Goal: Information Seeking & Learning: Learn about a topic

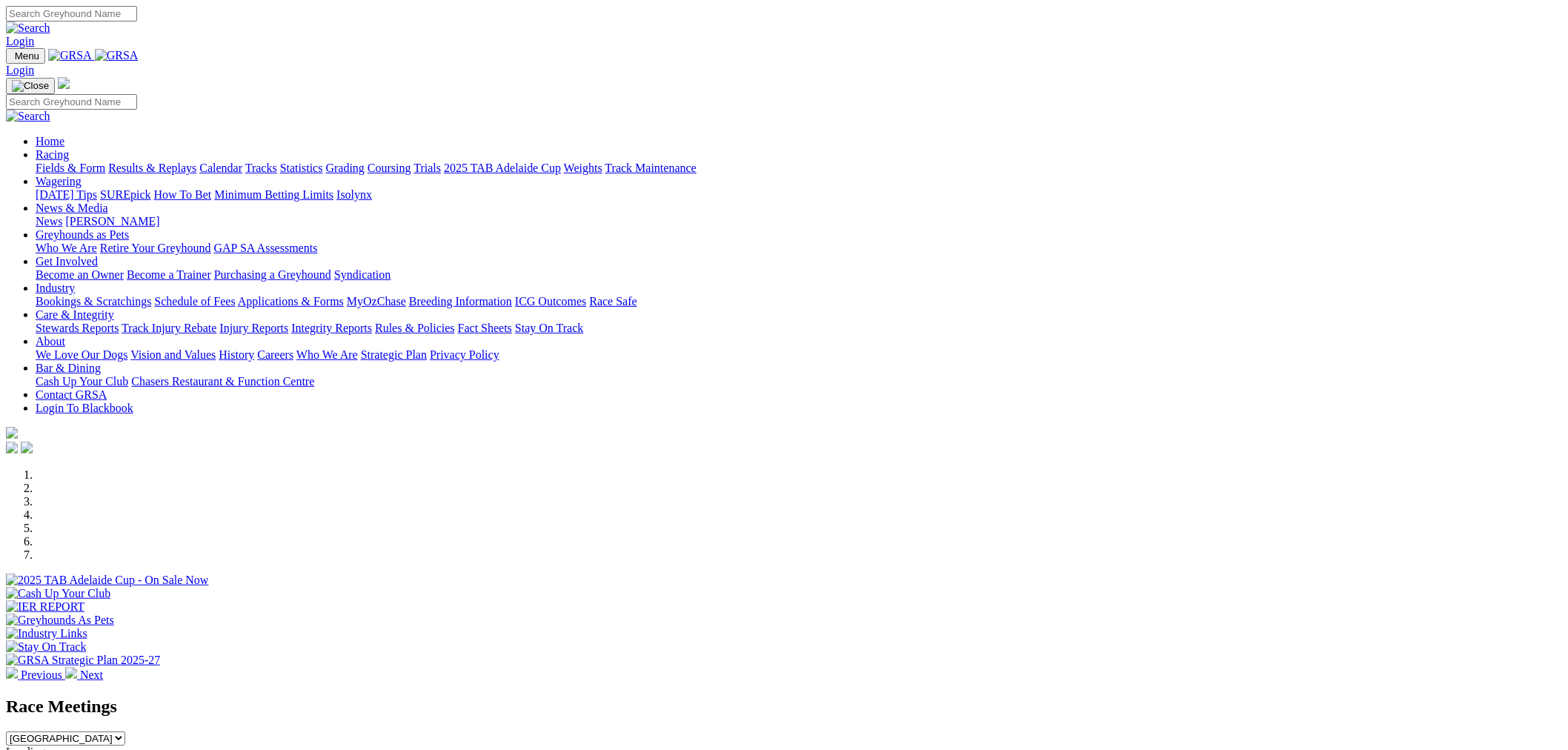
click at [69, 148] on link "Racing" at bounding box center [52, 154] width 34 height 13
click at [105, 162] on link "Fields & Form" at bounding box center [71, 168] width 70 height 13
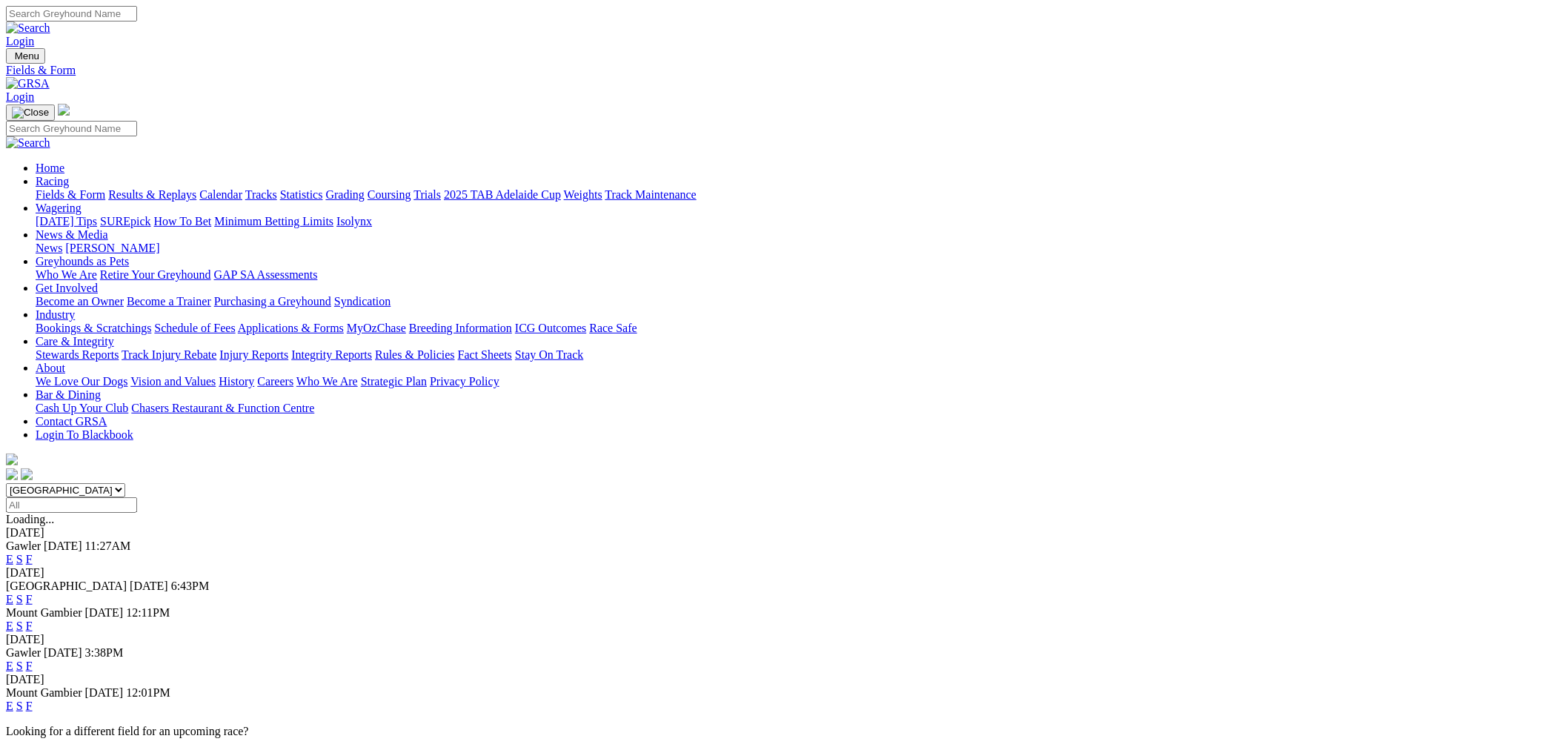
drag, startPoint x: 413, startPoint y: 191, endPoint x: 416, endPoint y: 199, distance: 8.5
click at [125, 483] on select "South Australia New South Wales Northern Territory Queensland Tasmania Victoria…" at bounding box center [66, 490] width 119 height 14
select select "QLD"
click at [125, 483] on select "South Australia New South Wales Northern Territory Queensland Tasmania Victoria…" at bounding box center [66, 490] width 119 height 14
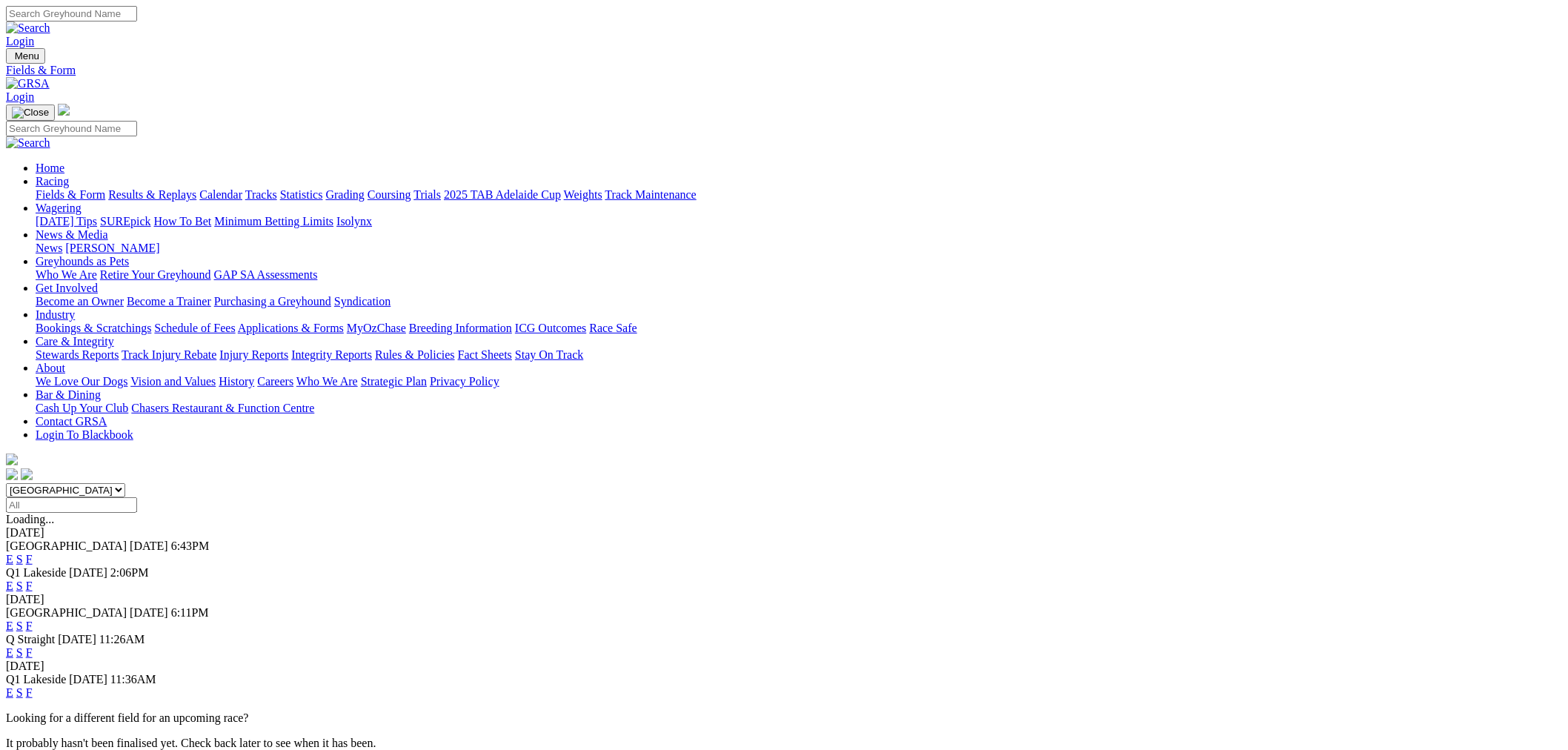
click at [13, 553] on link "E" at bounding box center [10, 559] width 7 height 13
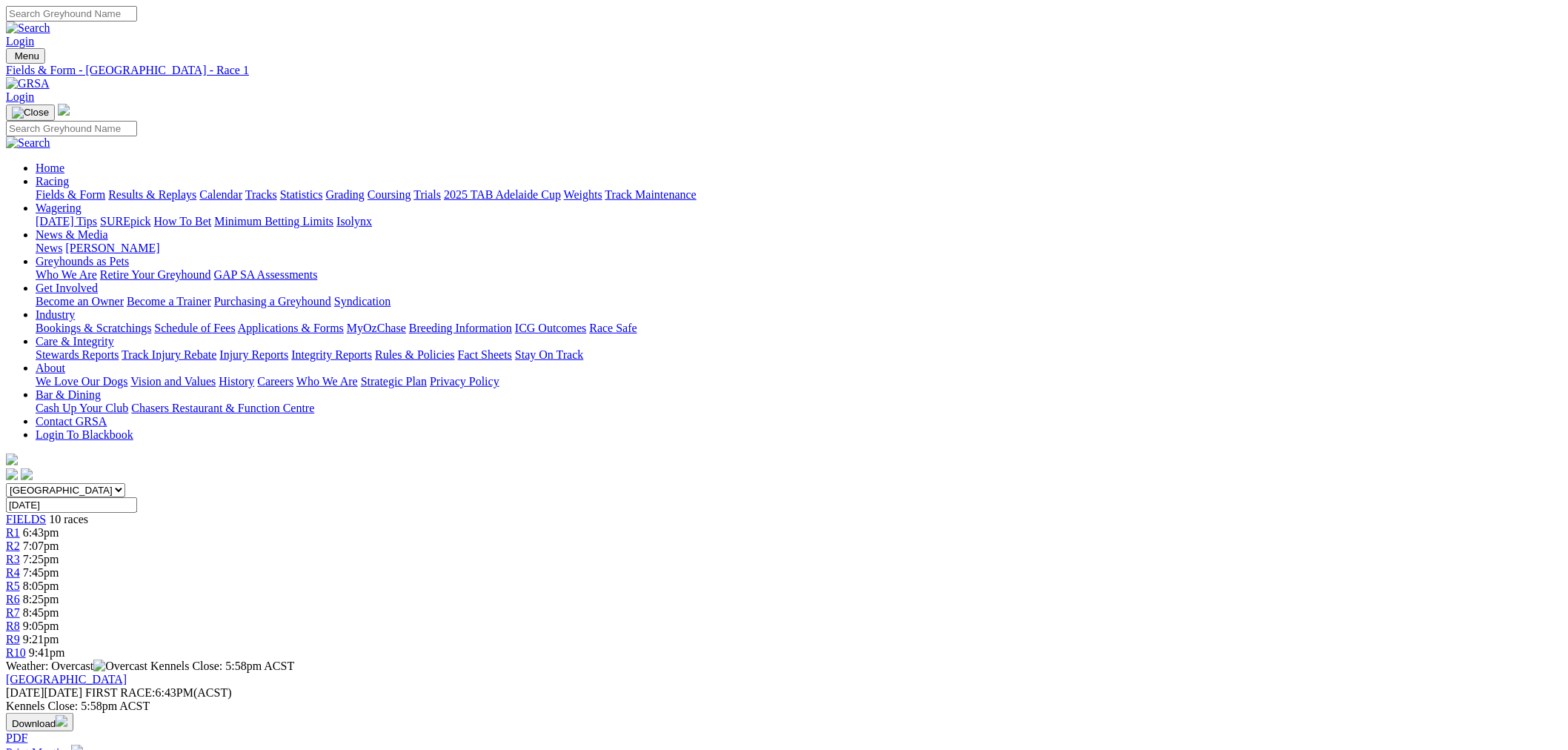
click at [20, 539] on span "R2" at bounding box center [13, 545] width 14 height 13
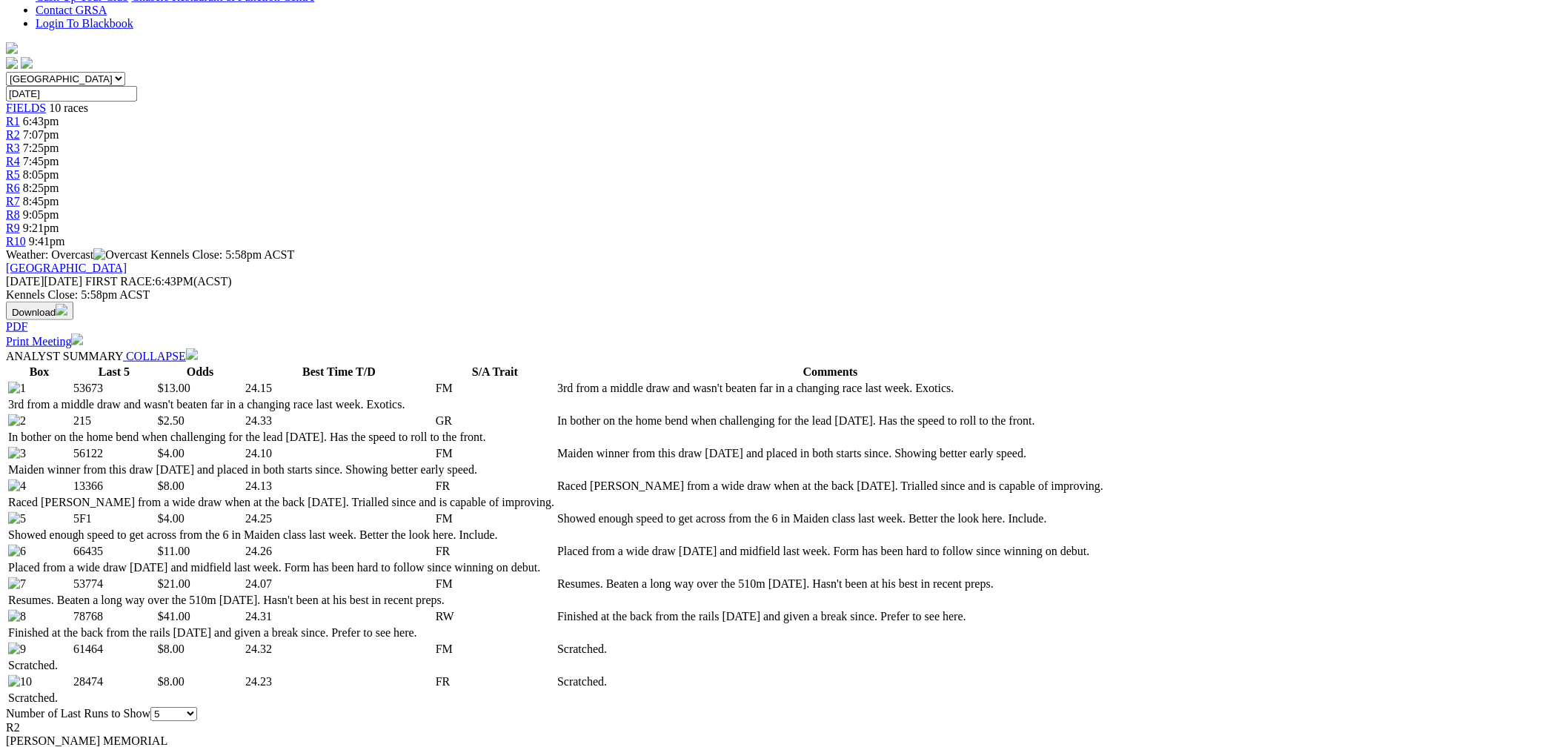
scroll to position [685, 0]
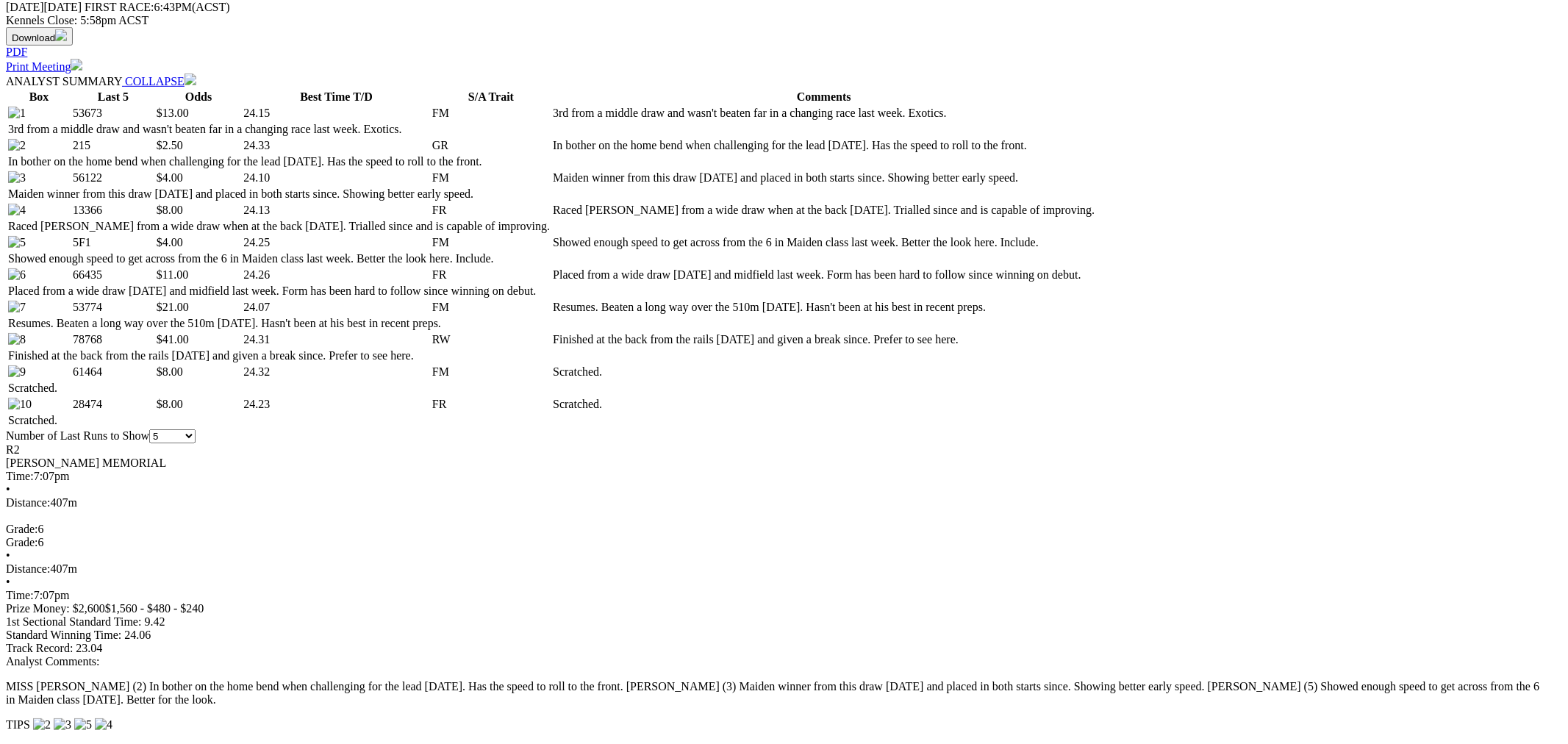
drag, startPoint x: 195, startPoint y: 569, endPoint x: 201, endPoint y: 564, distance: 7.8
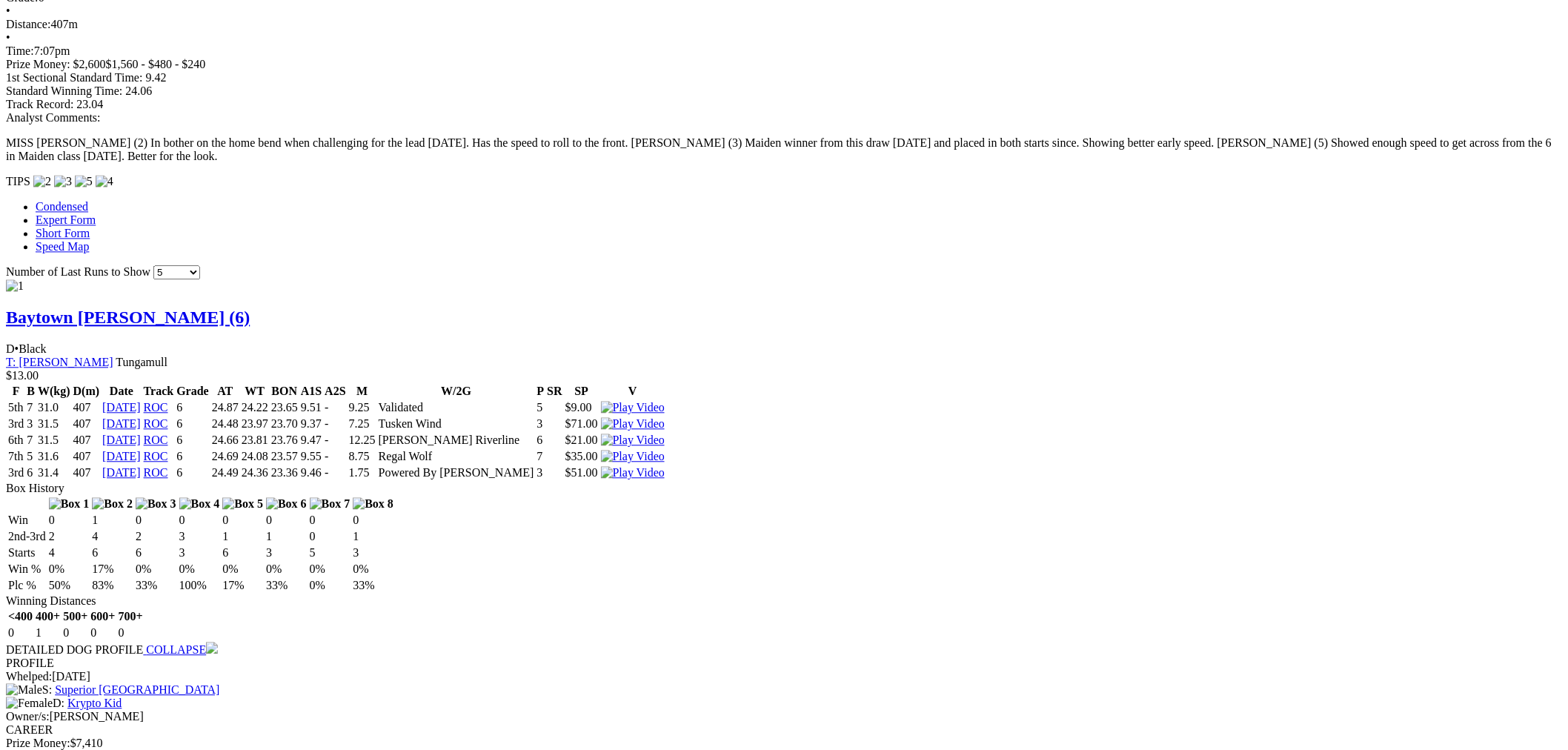
scroll to position [1372, 0]
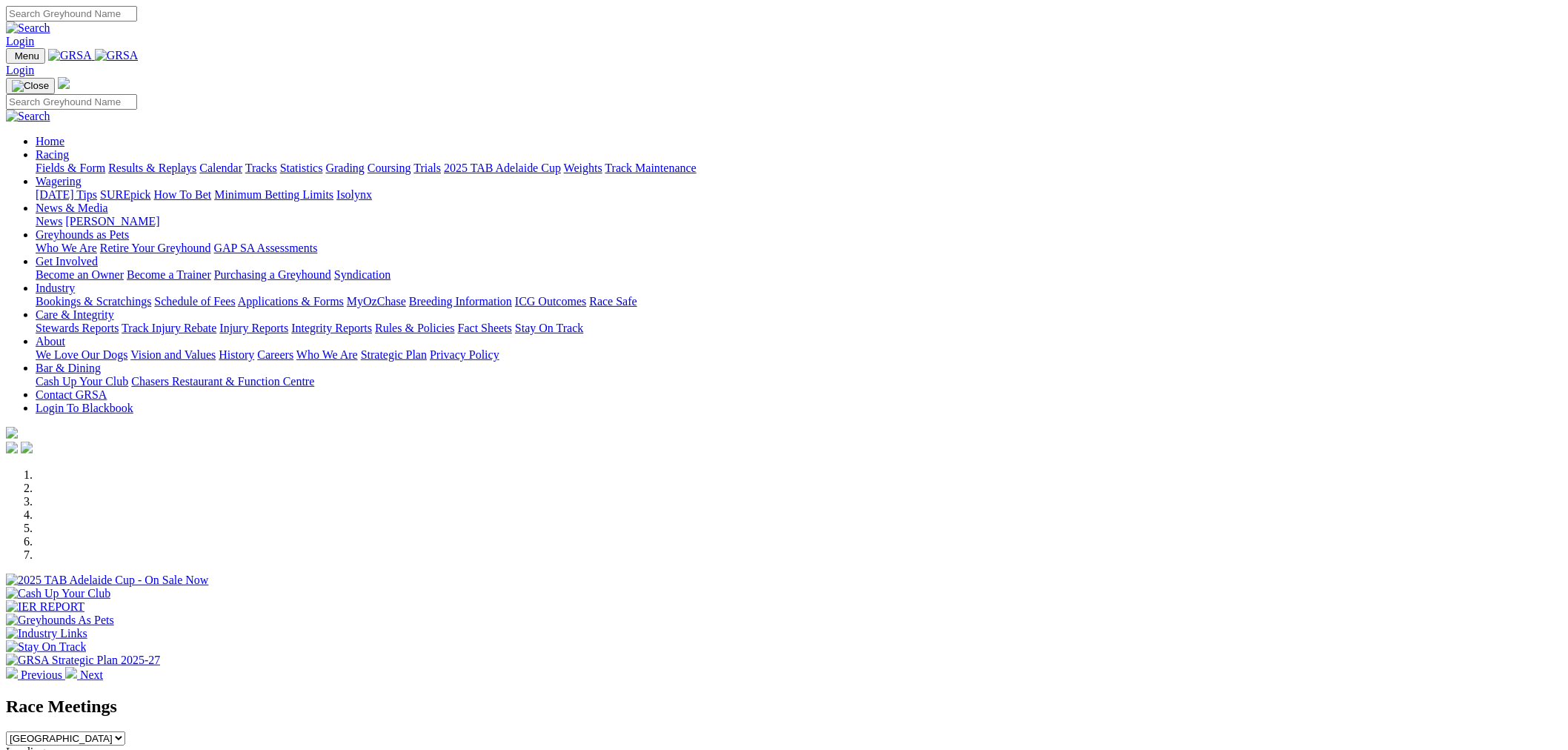
click at [69, 148] on link "Racing" at bounding box center [52, 154] width 34 height 13
click at [105, 162] on link "Fields & Form" at bounding box center [71, 168] width 70 height 13
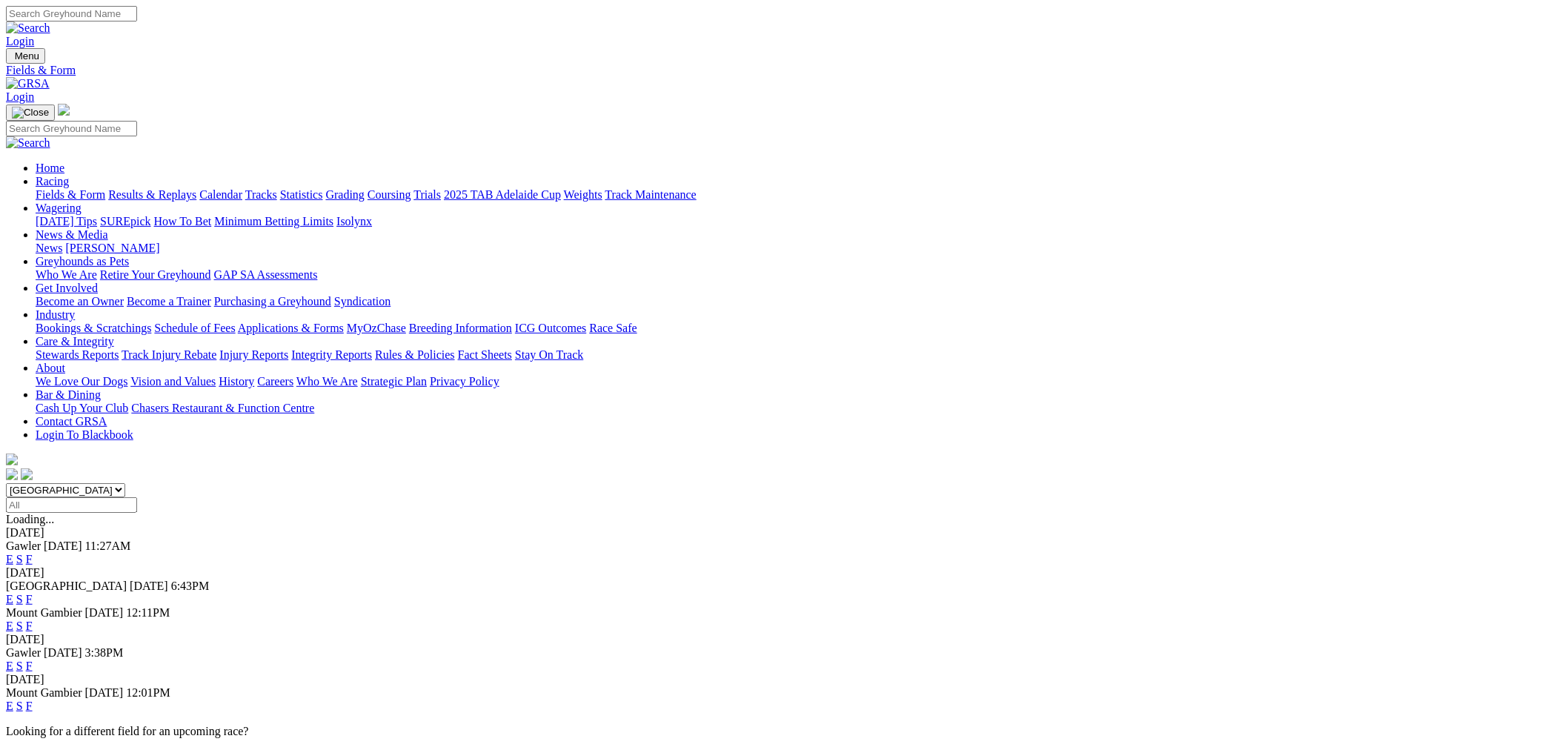
drag, startPoint x: 437, startPoint y: 189, endPoint x: 442, endPoint y: 199, distance: 11.2
click at [125, 483] on select "South Australia New South Wales Northern Territory Queensland Tasmania Victoria…" at bounding box center [66, 490] width 119 height 14
select select "QLD"
click at [125, 483] on select "South Australia New South Wales Northern Territory Queensland Tasmania Victoria…" at bounding box center [66, 490] width 119 height 14
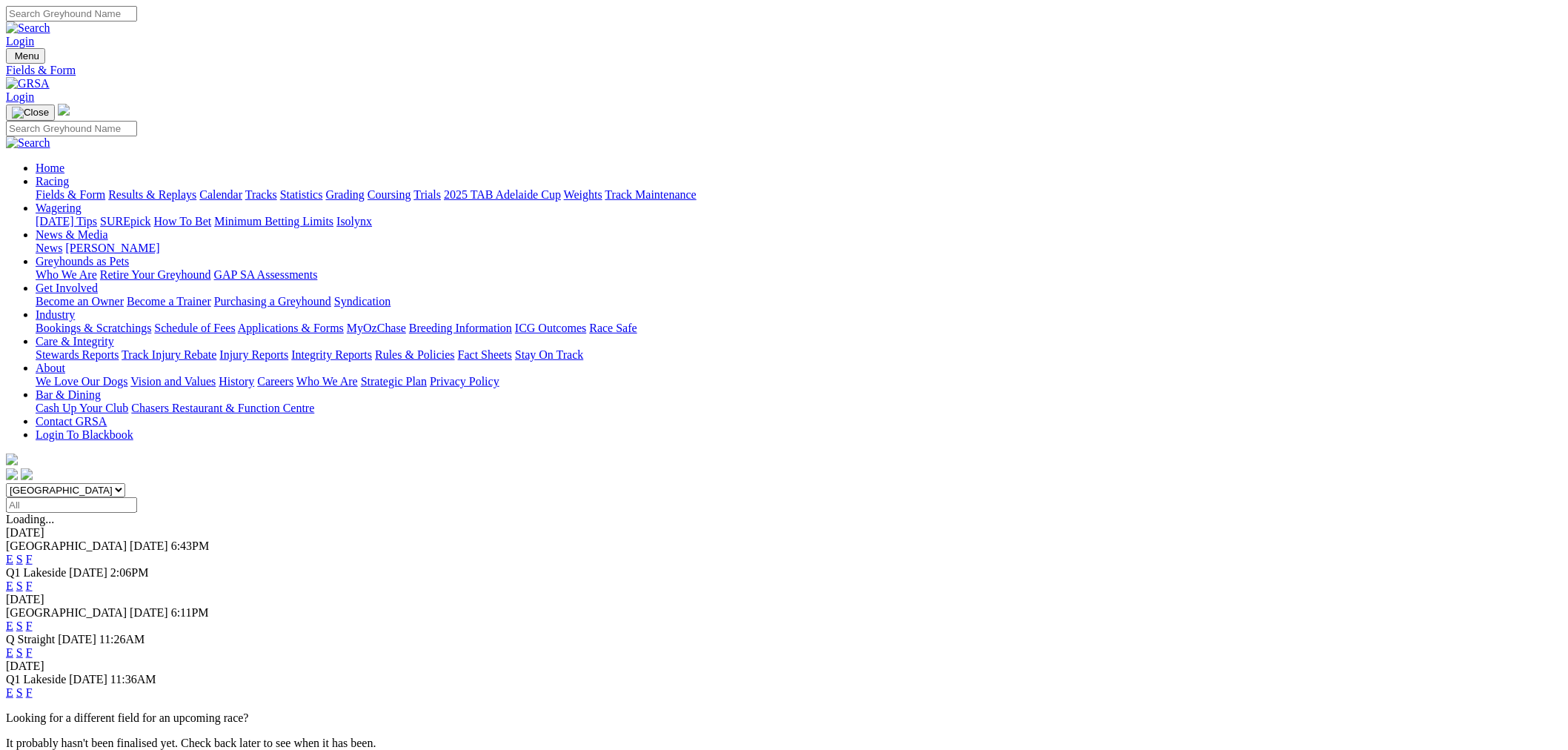
click at [13, 553] on link "E" at bounding box center [10, 559] width 7 height 13
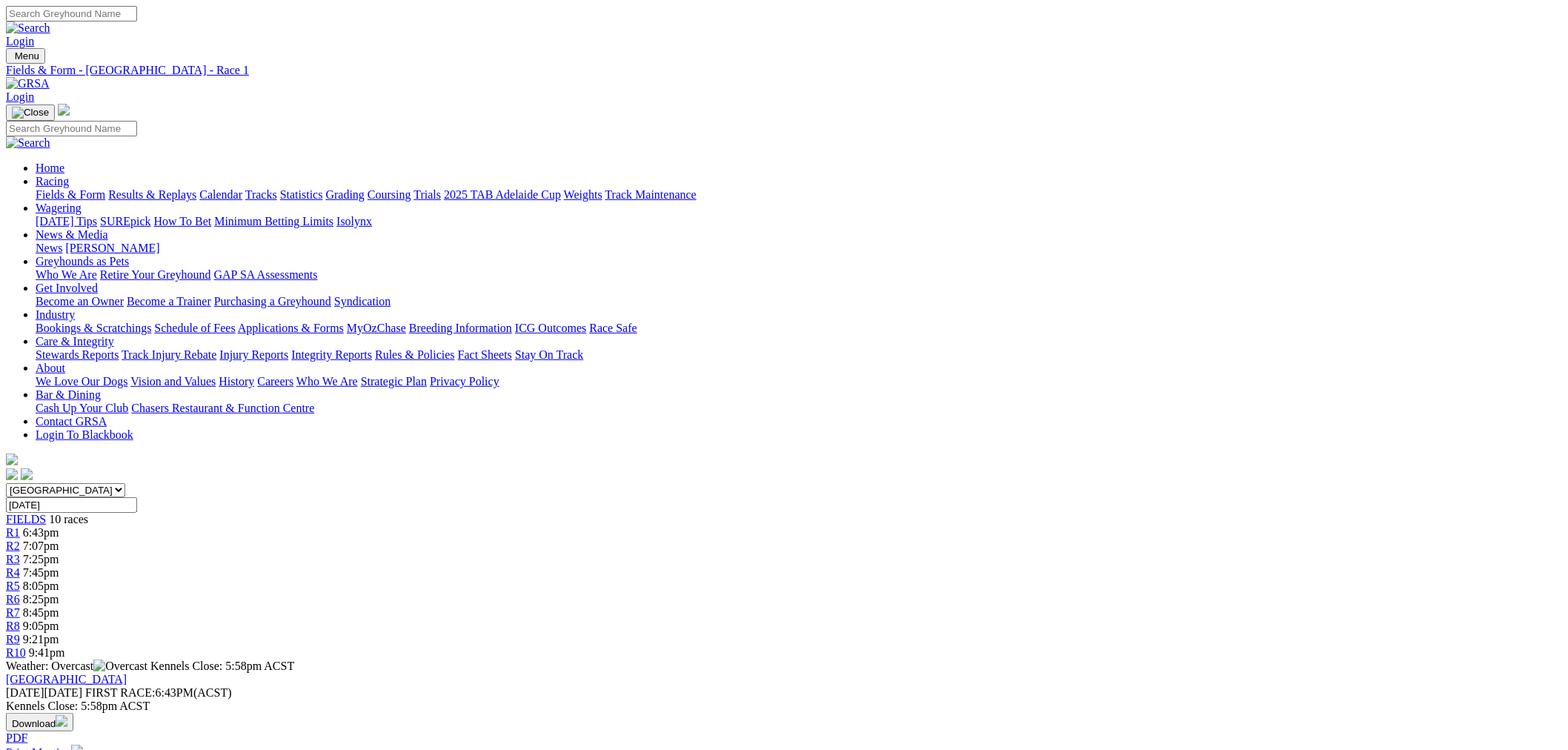
click at [20, 553] on span "R3" at bounding box center [13, 559] width 14 height 13
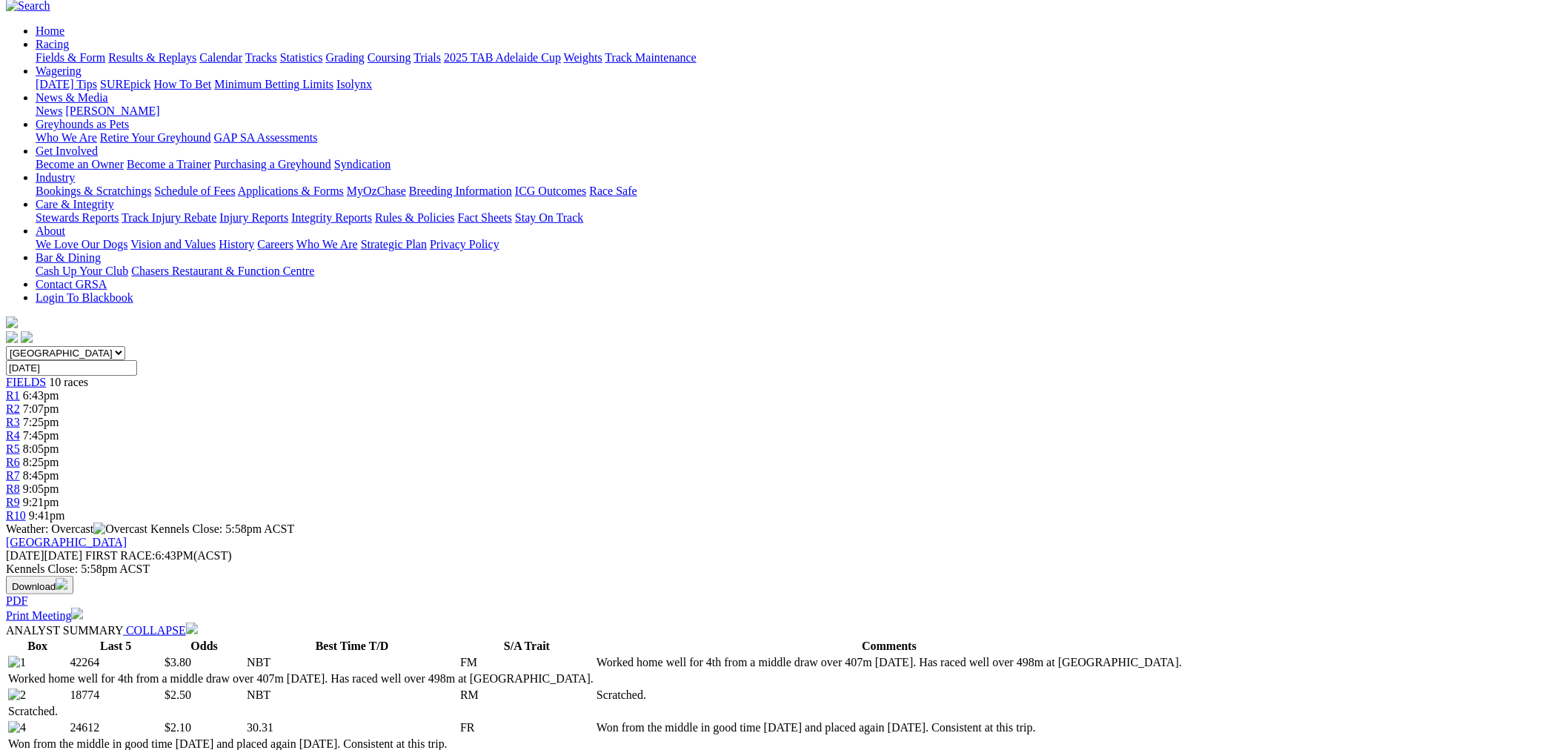
scroll to position [411, 0]
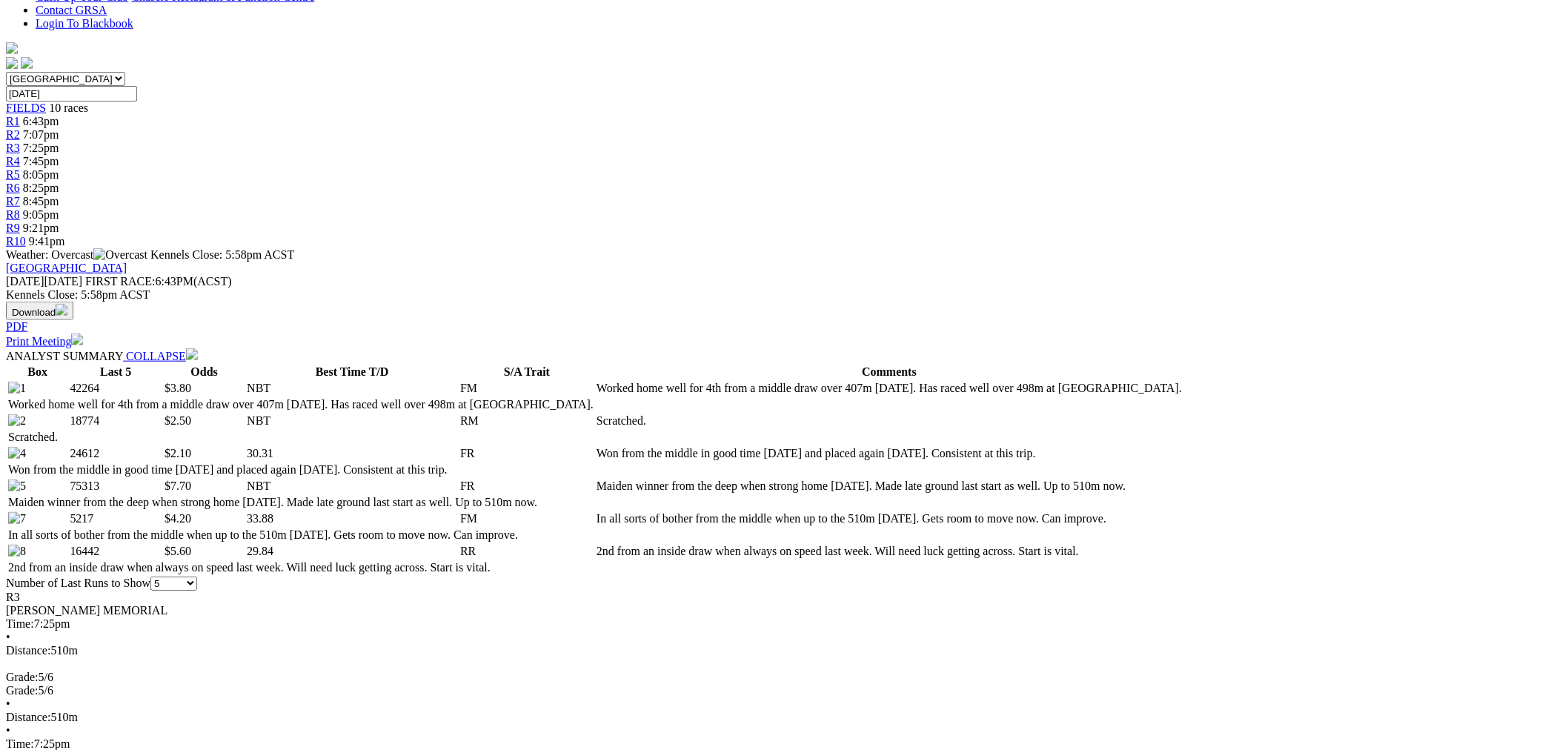
scroll to position [1097, 0]
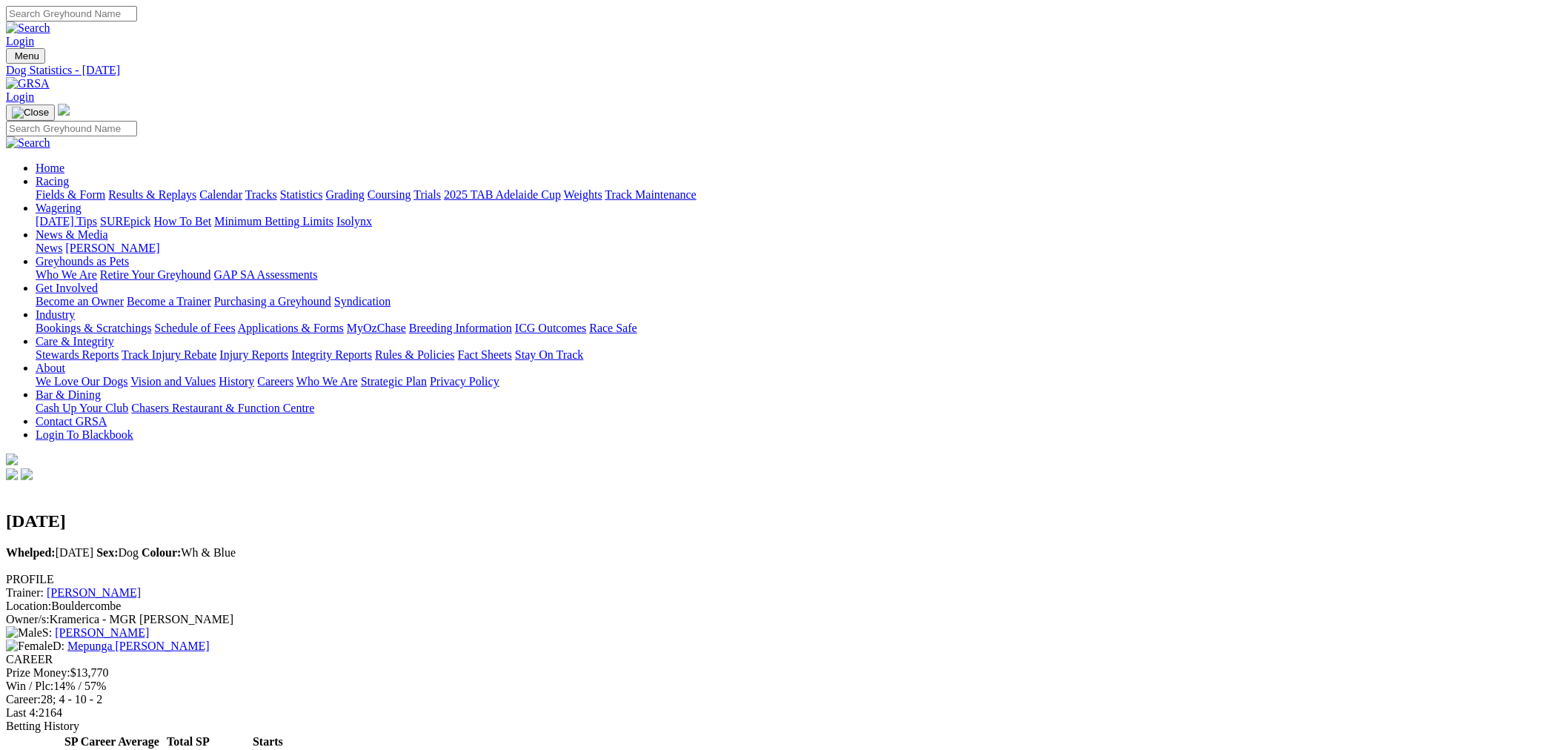
scroll to position [686, 0]
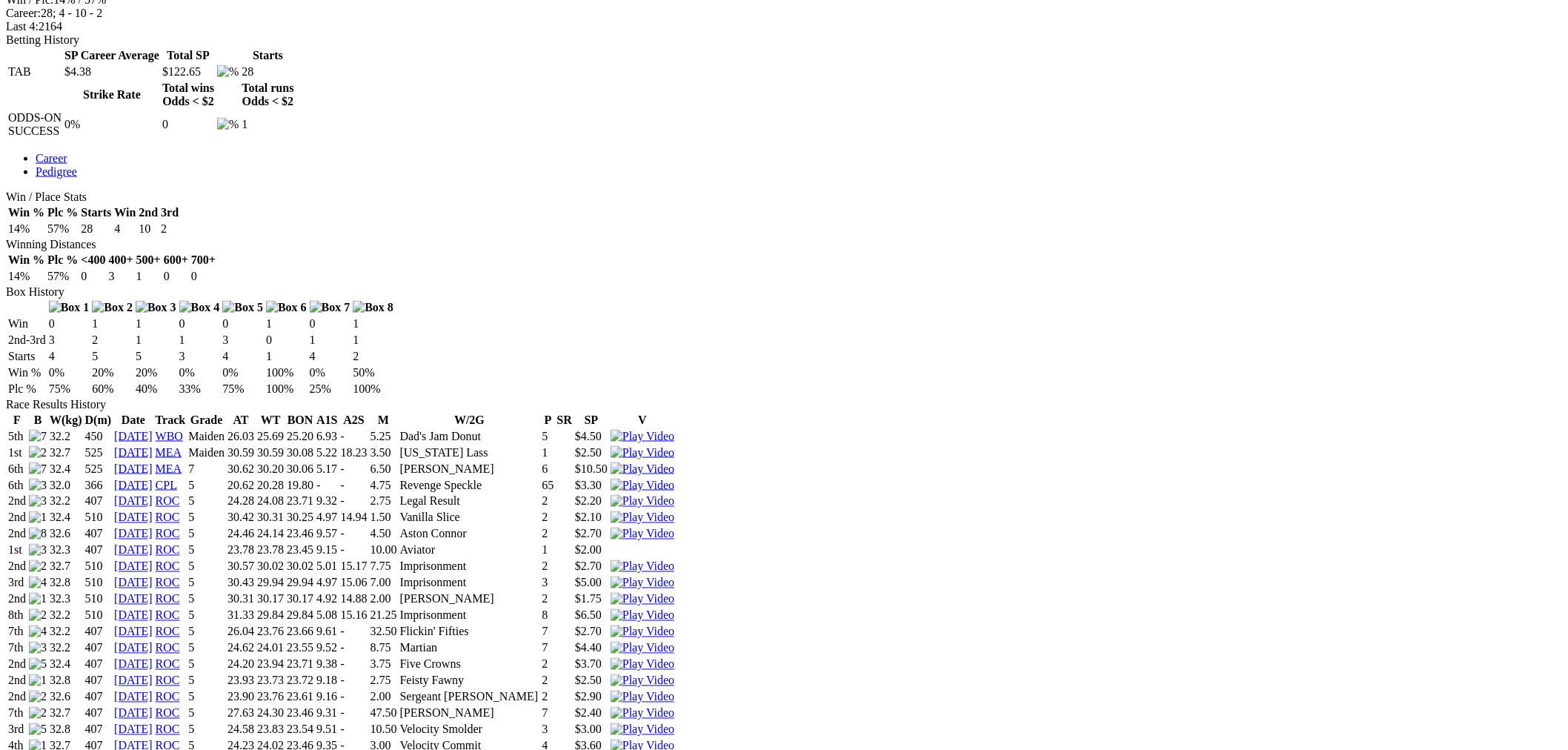
click at [674, 576] on img at bounding box center [643, 583] width 64 height 13
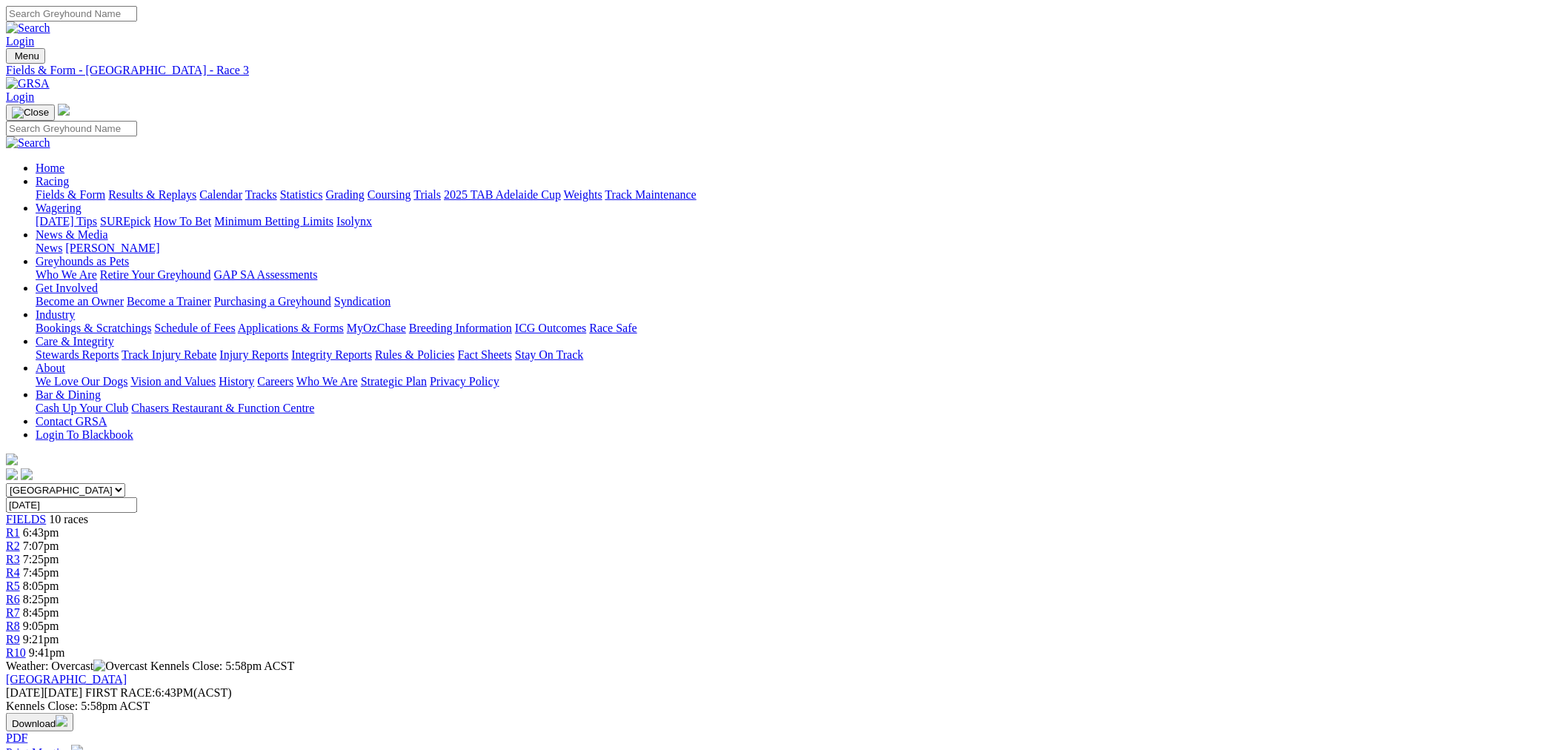
click at [772, 579] on div "R5 8:05pm" at bounding box center [784, 586] width 1556 height 13
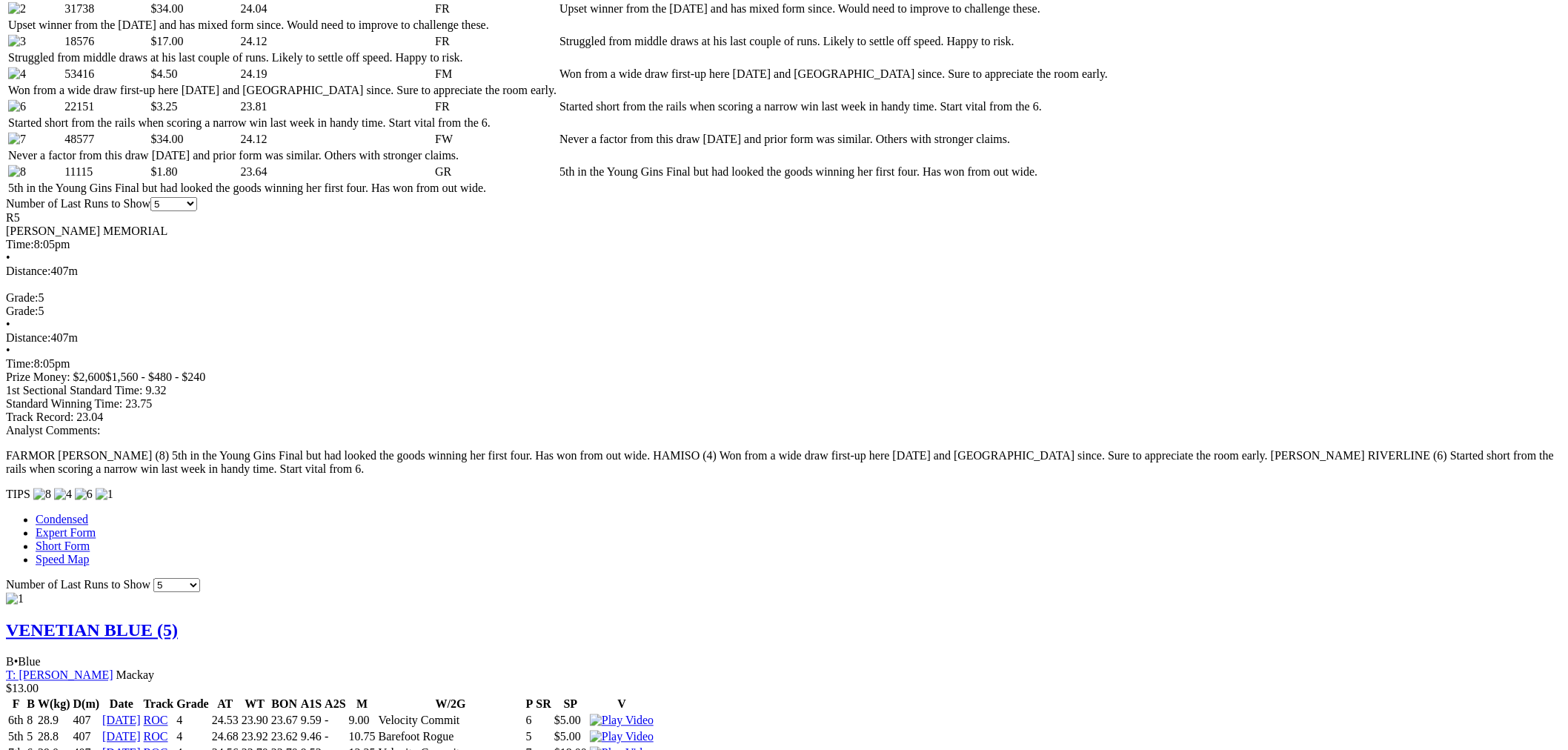
scroll to position [960, 0]
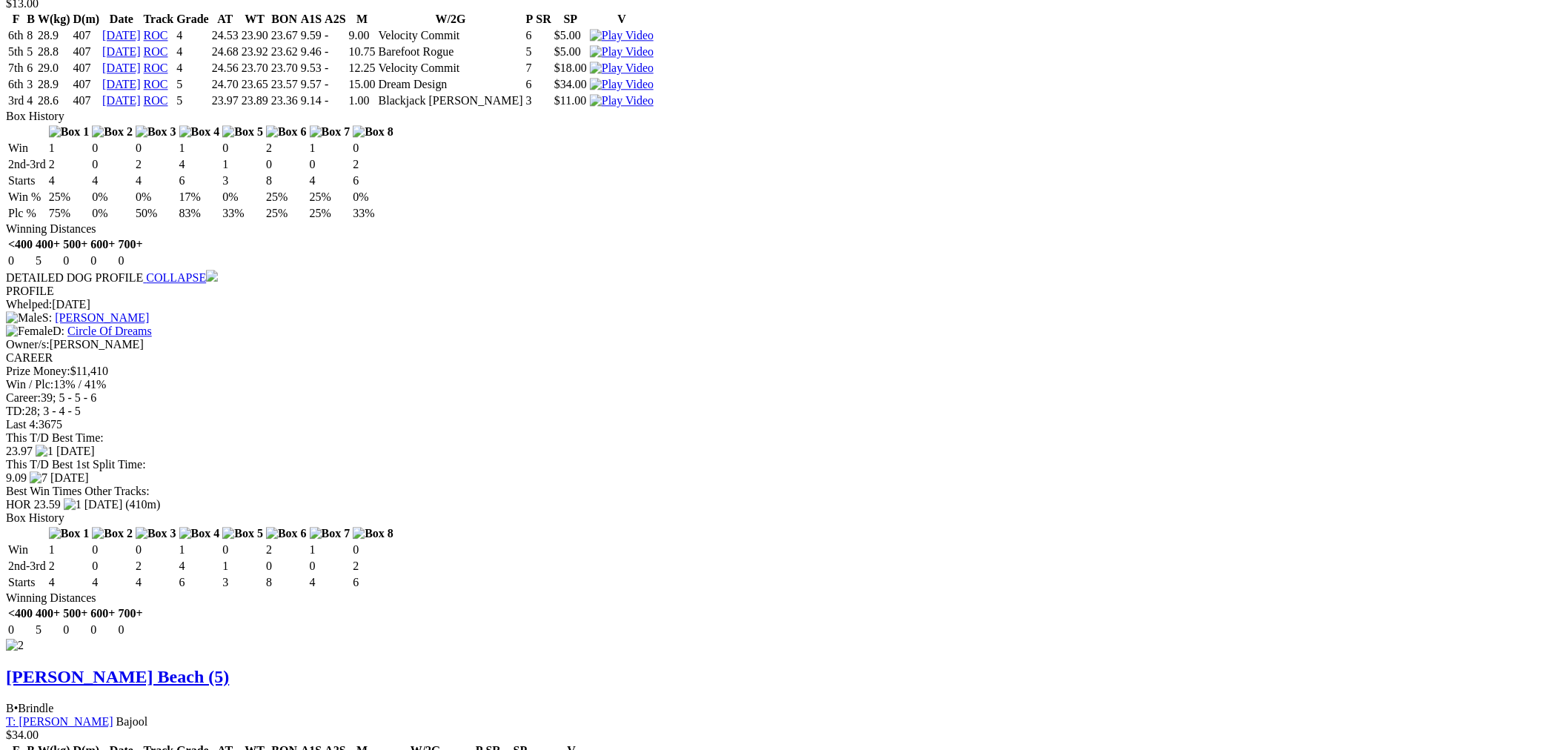
drag, startPoint x: 488, startPoint y: 590, endPoint x: 741, endPoint y: 531, distance: 259.8
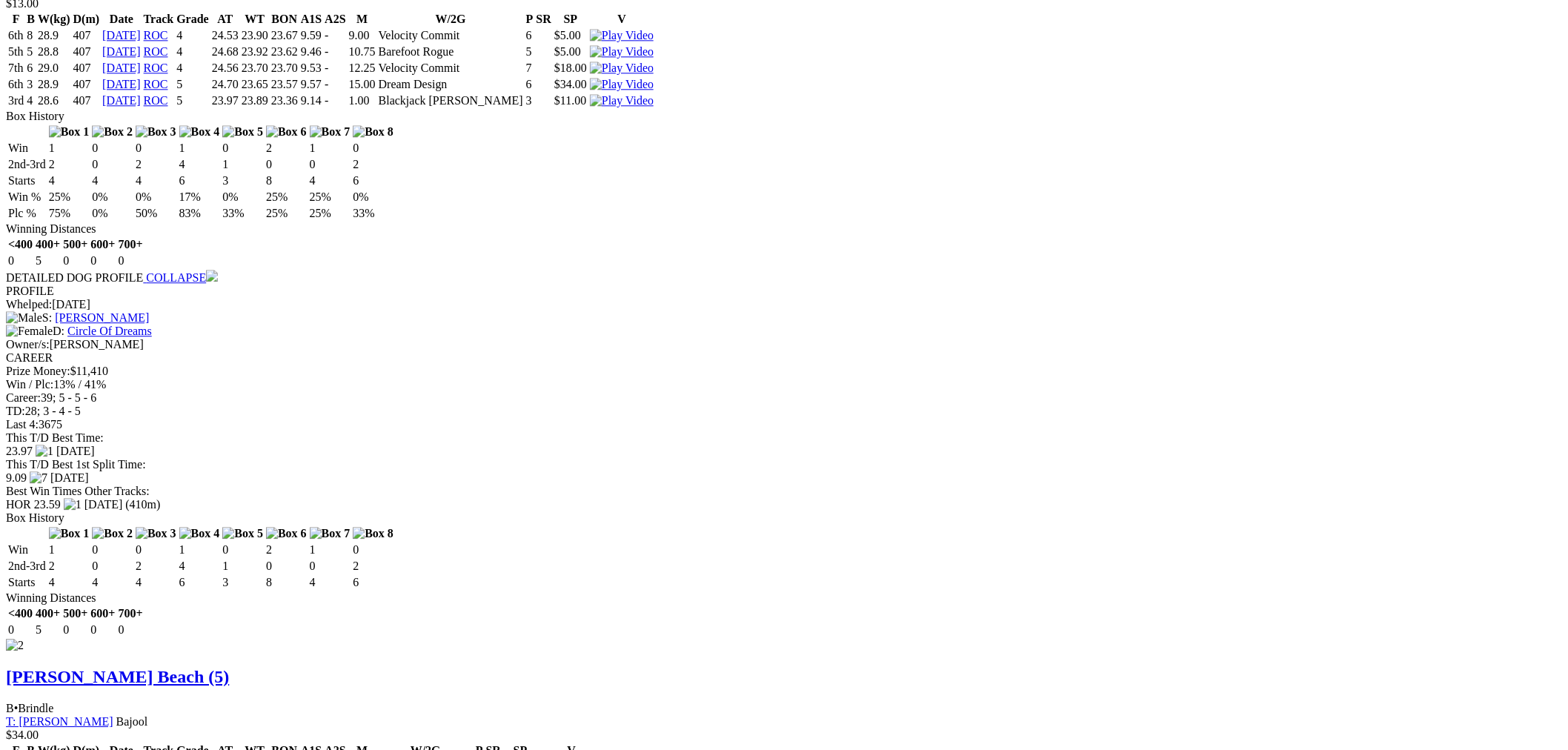
drag, startPoint x: 287, startPoint y: 523, endPoint x: 302, endPoint y: 523, distance: 15.0
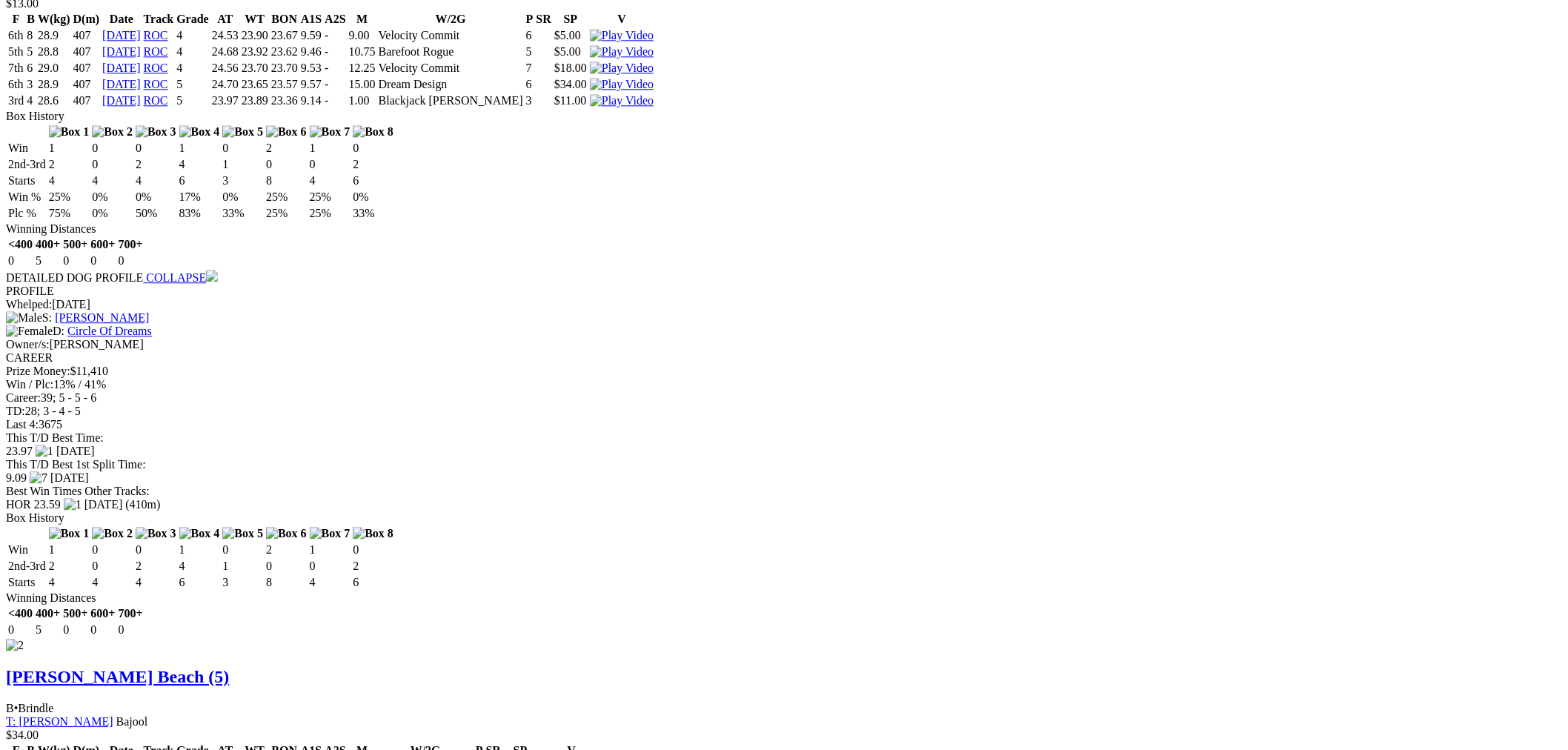
scroll to position [1647, 0]
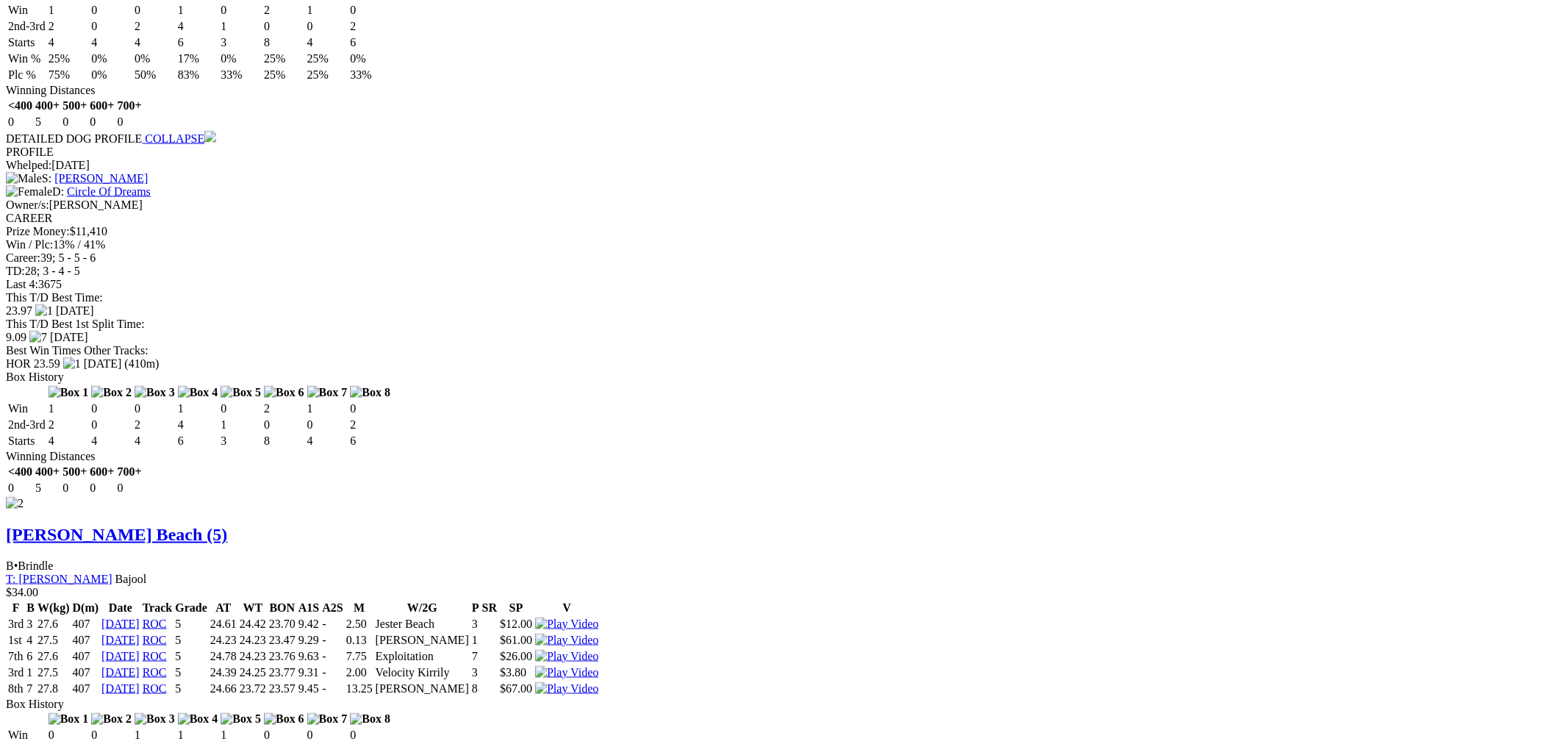
drag, startPoint x: 267, startPoint y: 487, endPoint x: 274, endPoint y: 474, distance: 14.8
